Goal: Find contact information: Find contact information

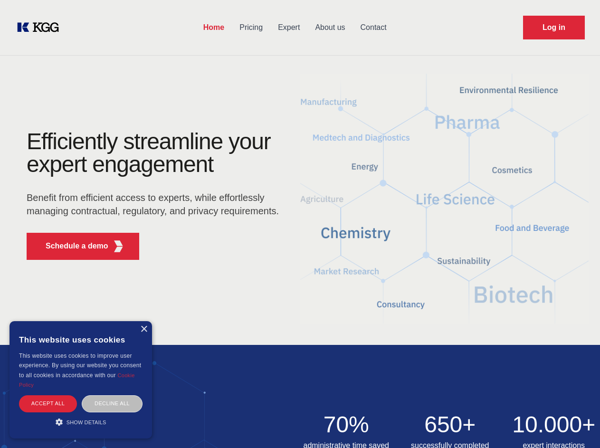
click at [300, 224] on div "Efficiently streamline your expert engagement Benefit from efficient access to …" at bounding box center [155, 198] width 289 height 137
click at [71, 246] on p "Schedule a demo" at bounding box center [77, 245] width 63 height 11
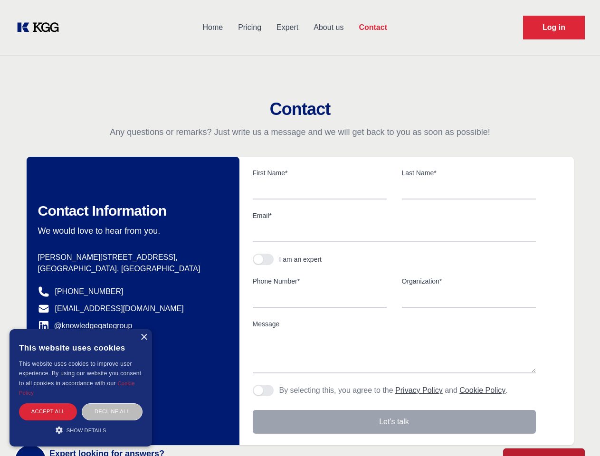
click at [143, 329] on div "× This website uses cookies This website uses cookies to improve user experienc…" at bounding box center [81, 387] width 143 height 117
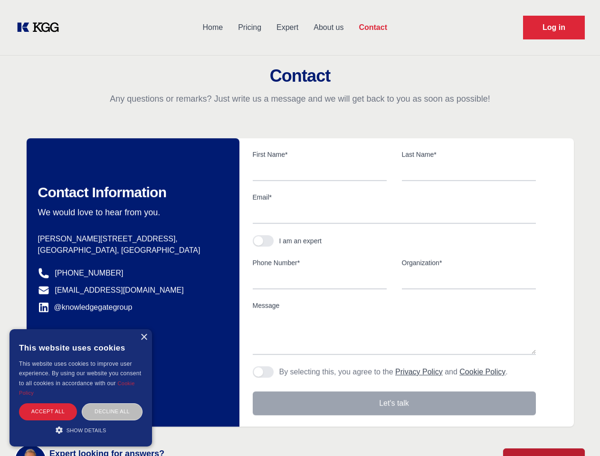
click at [48, 403] on div "Accept all" at bounding box center [48, 411] width 58 height 17
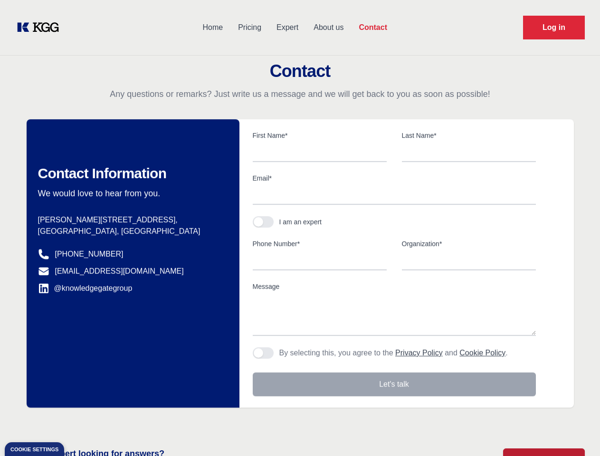
click at [112, 403] on div "Contact Information We would love to hear from you. Postal address [PERSON_NAME…" at bounding box center [133, 263] width 213 height 288
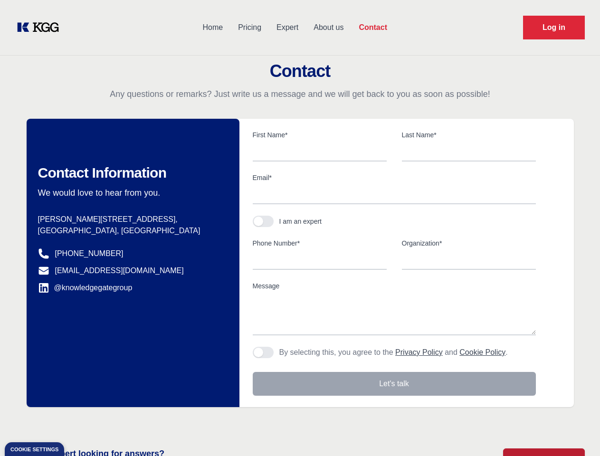
click at [81, 422] on main "Contact Any questions or remarks? Just write us a message and we will get back …" at bounding box center [300, 247] width 600 height 495
